Goal: Transaction & Acquisition: Purchase product/service

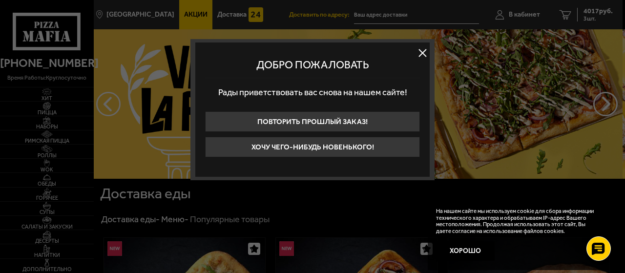
click at [421, 49] on button at bounding box center [422, 52] width 15 height 15
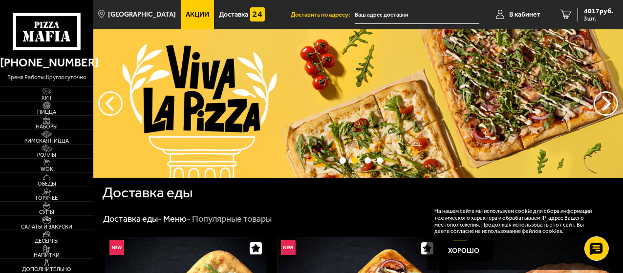
click at [189, 7] on link "Акции" at bounding box center [197, 14] width 33 height 29
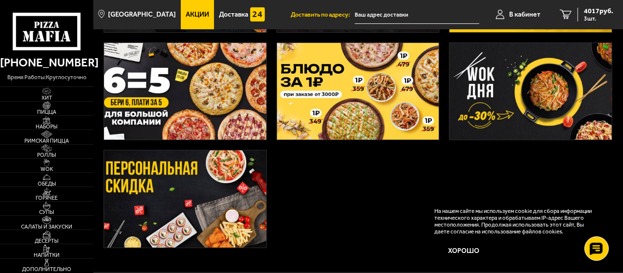
scroll to position [256, 0]
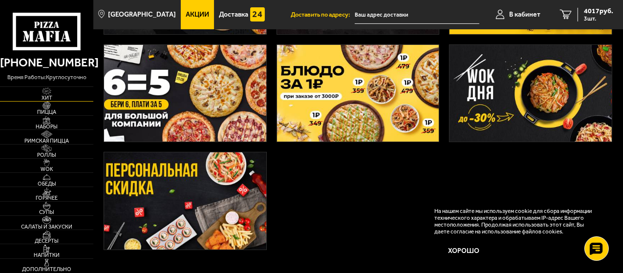
click at [48, 97] on span "Хит" at bounding box center [46, 97] width 93 height 5
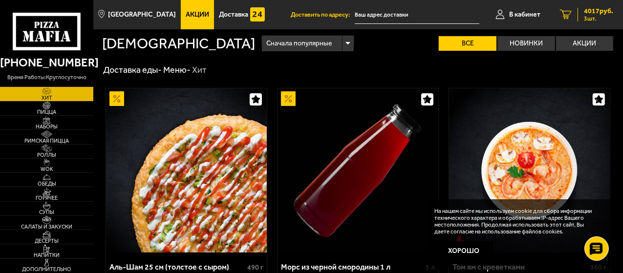
click at [591, 11] on span "4017 руб." at bounding box center [598, 11] width 29 height 7
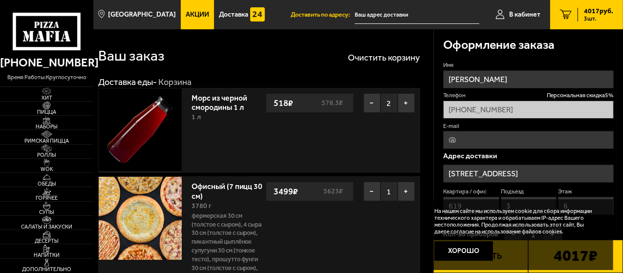
type input "Московский проспект, 22"
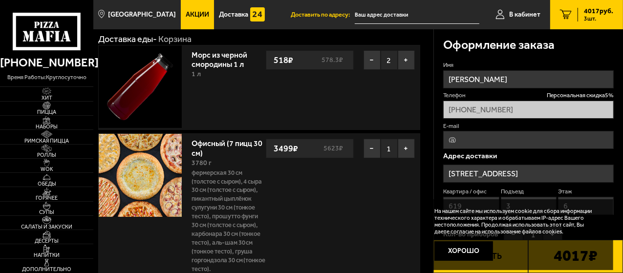
scroll to position [28, 0]
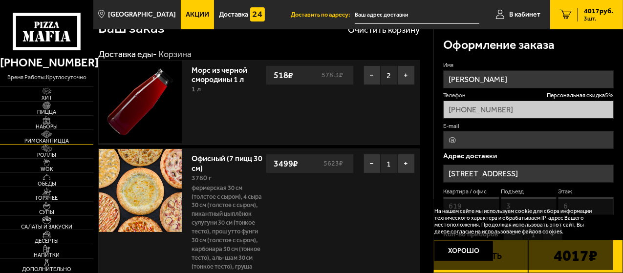
click at [42, 139] on span "Римская пицца" at bounding box center [46, 140] width 93 height 5
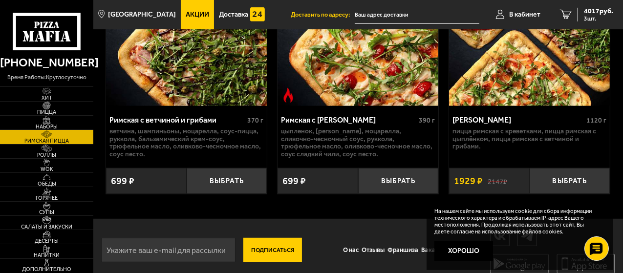
scroll to position [419, 0]
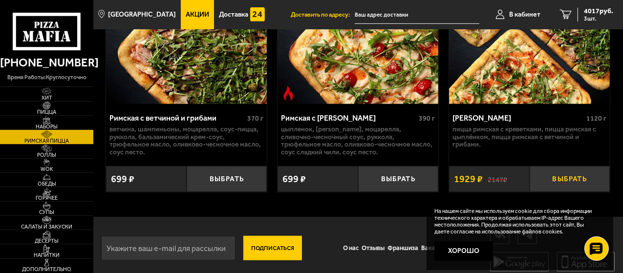
click at [582, 183] on button "Выбрать" at bounding box center [569, 179] width 81 height 26
click at [598, 8] on span "5946 руб." at bounding box center [598, 11] width 29 height 7
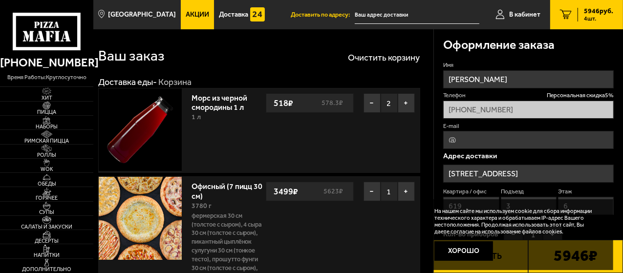
type input "Московский проспект, 22"
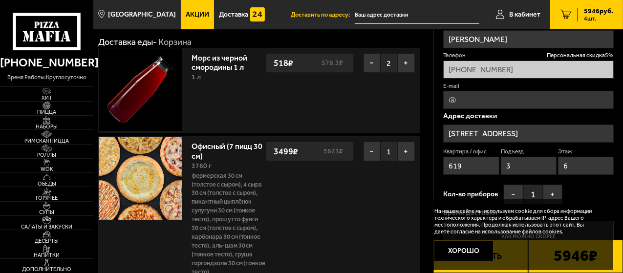
scroll to position [67, 0]
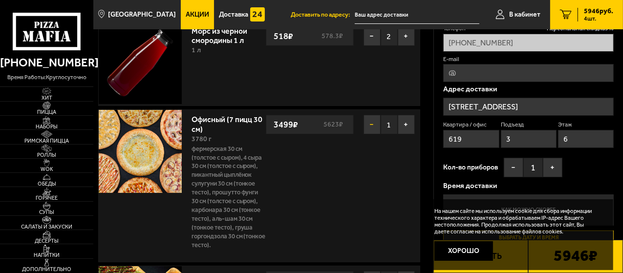
click at [371, 126] on button "−" at bounding box center [371, 125] width 17 height 20
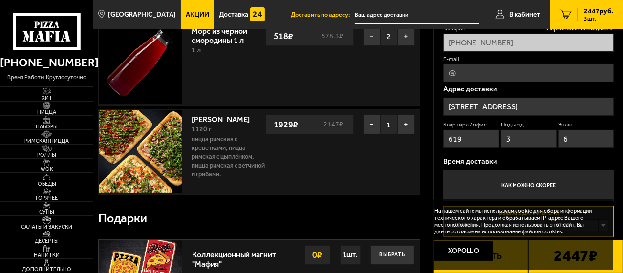
click at [156, 140] on img at bounding box center [140, 151] width 83 height 83
click at [223, 118] on link "Мама Миа" at bounding box center [225, 118] width 68 height 12
click at [369, 123] on button "−" at bounding box center [371, 125] width 17 height 20
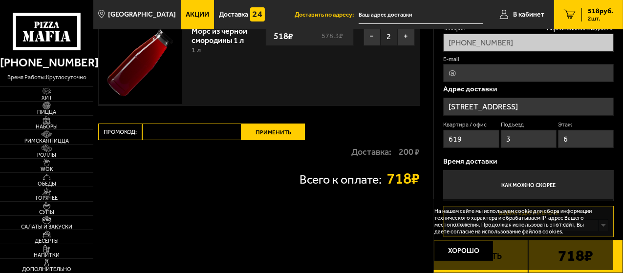
click at [183, 10] on link "Акции" at bounding box center [197, 14] width 33 height 29
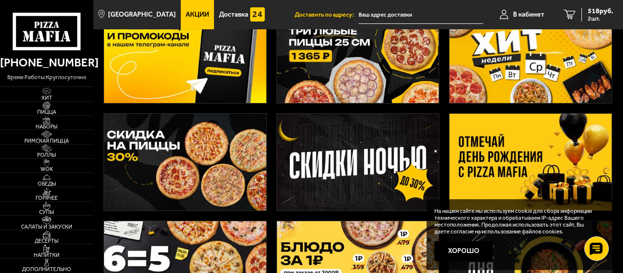
scroll to position [98, 0]
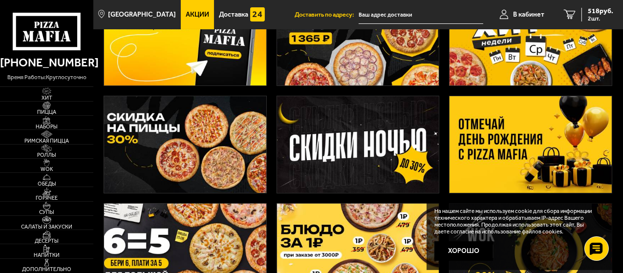
click at [521, 130] on img at bounding box center [530, 144] width 162 height 97
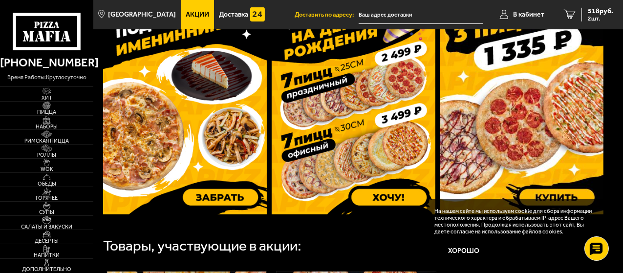
scroll to position [331, 0]
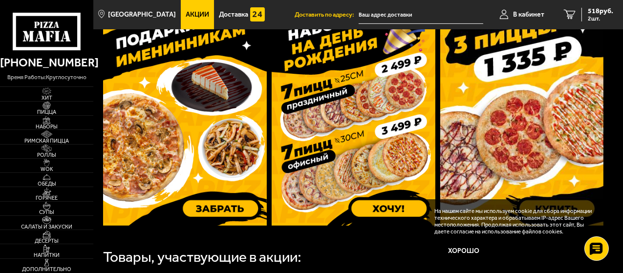
click at [356, 89] on img at bounding box center [354, 117] width 164 height 217
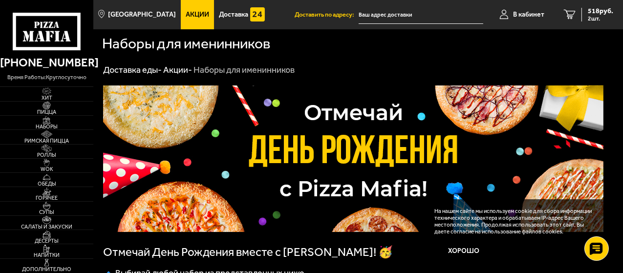
drag, startPoint x: 622, startPoint y: 82, endPoint x: 625, endPoint y: 141, distance: 58.7
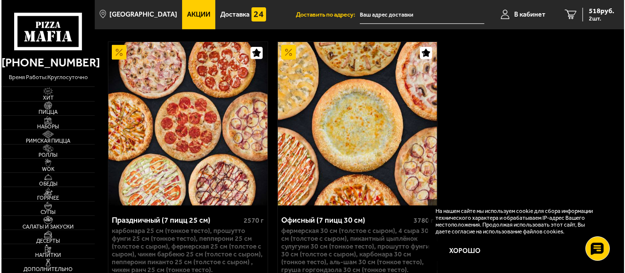
scroll to position [342, 0]
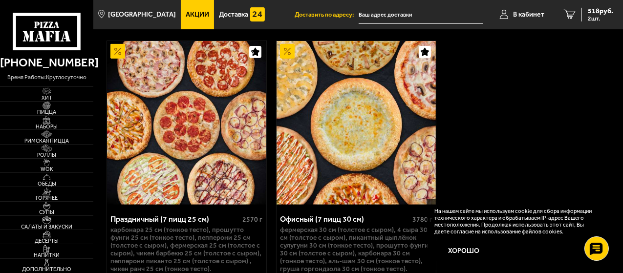
click at [173, 224] on div "Праздничный (7 пицц 25 см)" at bounding box center [174, 218] width 129 height 9
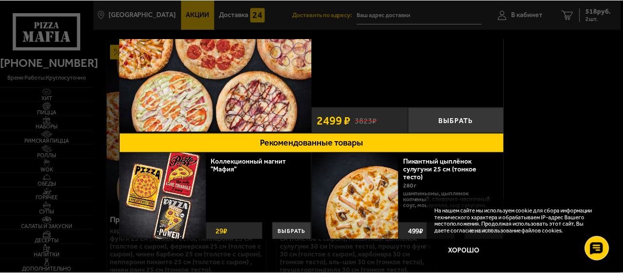
scroll to position [113, 0]
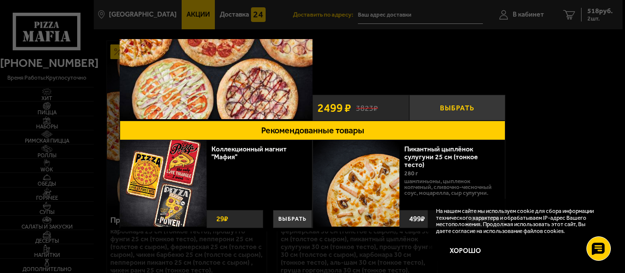
click at [447, 101] on button "Выбрать" at bounding box center [457, 108] width 97 height 26
click at [622, 38] on div at bounding box center [312, 136] width 625 height 273
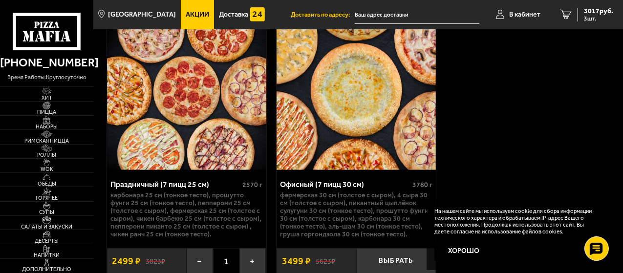
scroll to position [385, 0]
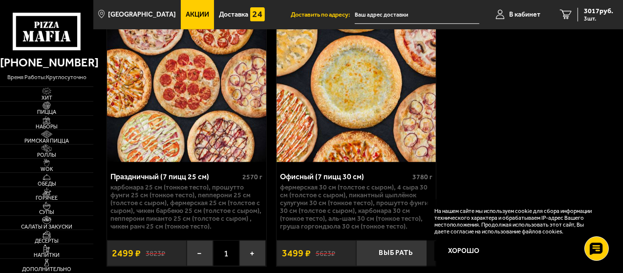
click at [364, 189] on p "Фермерская 30 см (толстое с сыром), 4 сыра 30 см (толстое с сыром), Пикантный ц…" at bounding box center [356, 207] width 152 height 47
click at [598, 12] on span "3017 руб." at bounding box center [598, 11] width 29 height 7
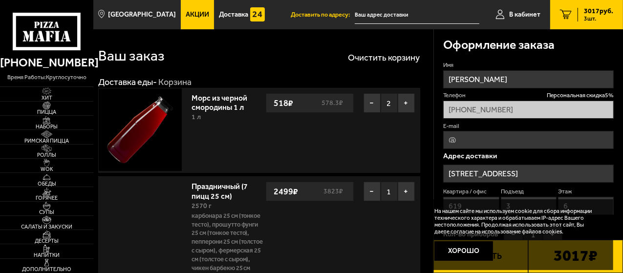
type input "Московский проспект, 22"
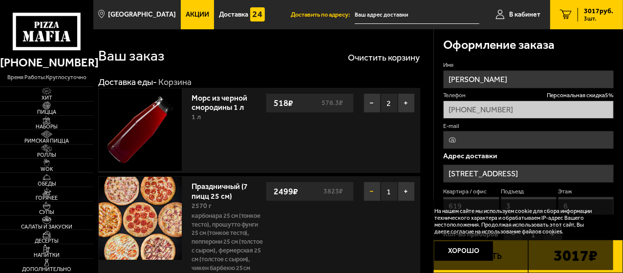
click at [371, 187] on button "−" at bounding box center [371, 192] width 17 height 20
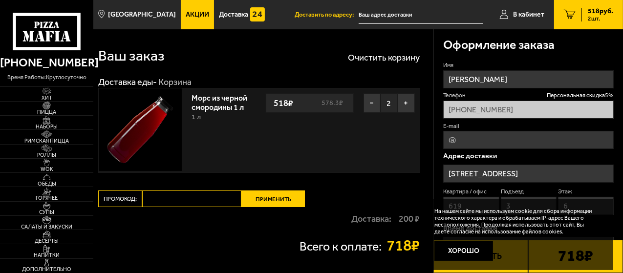
click at [189, 6] on link "Акции" at bounding box center [197, 14] width 33 height 29
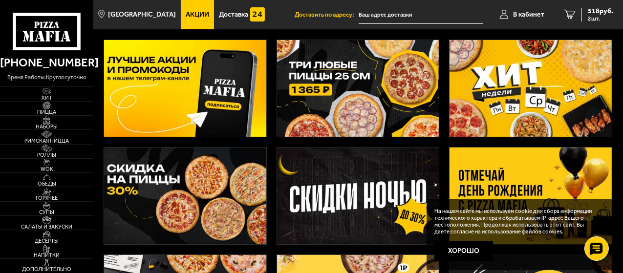
scroll to position [35, 0]
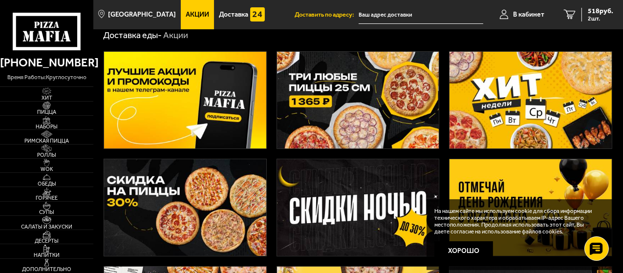
click at [504, 186] on img at bounding box center [530, 207] width 162 height 97
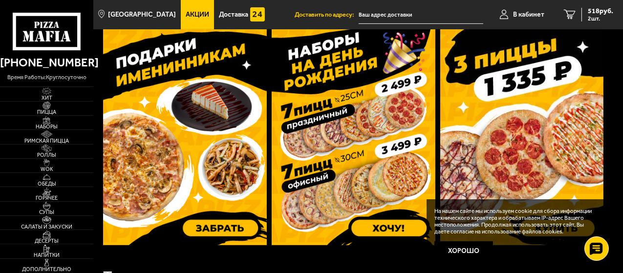
scroll to position [326, 0]
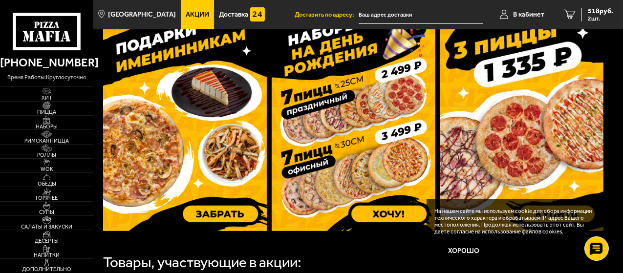
click at [352, 158] on img at bounding box center [354, 122] width 164 height 217
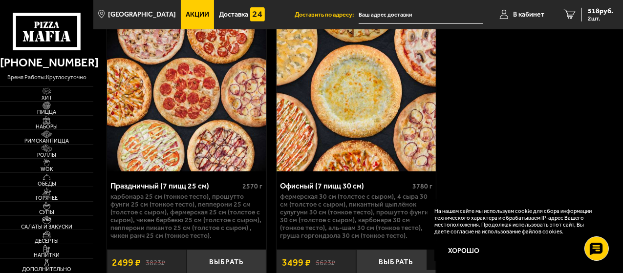
scroll to position [382, 0]
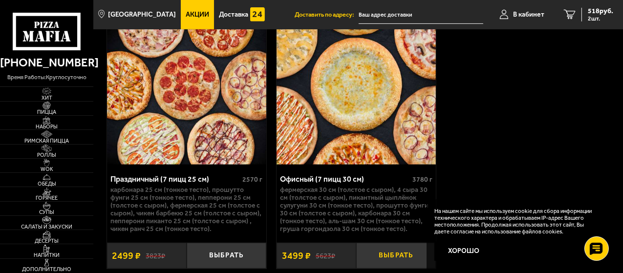
click at [393, 255] on button "Выбрать" at bounding box center [396, 256] width 80 height 26
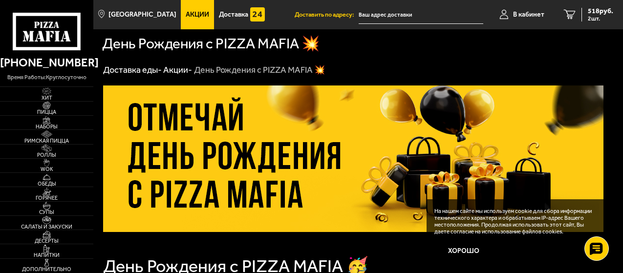
scroll to position [331, 0]
